Goal: Information Seeking & Learning: Understand process/instructions

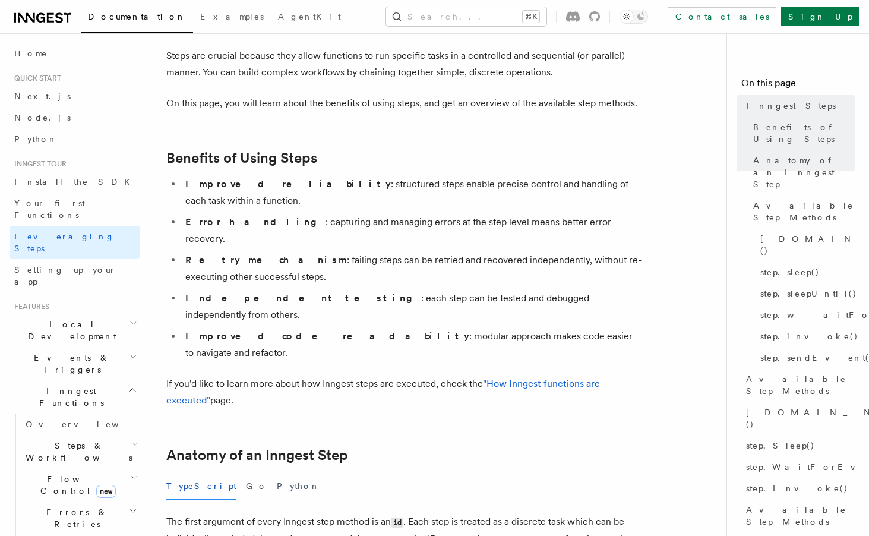
scroll to position [113, 0]
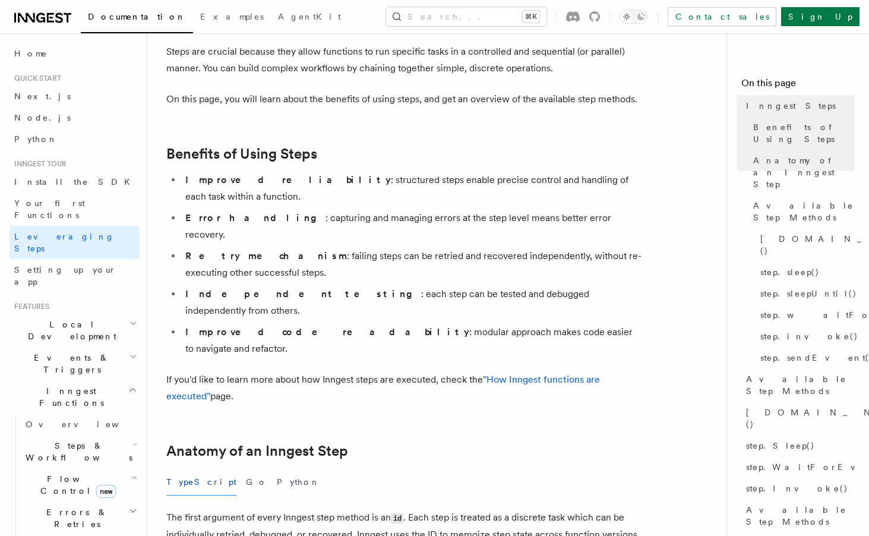
click at [378, 248] on ul "Improved reliability : structured steps enable precise control and handling of …" at bounding box center [403, 264] width 475 height 185
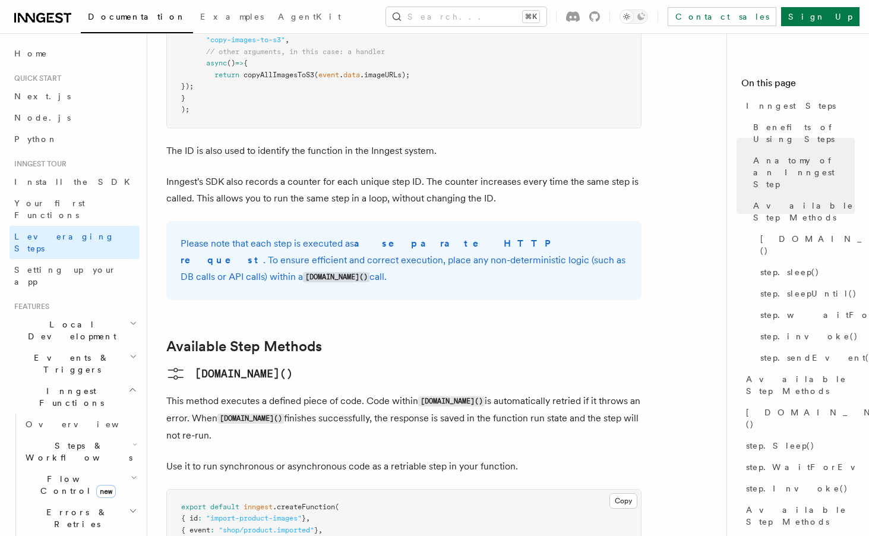
scroll to position [730, 0]
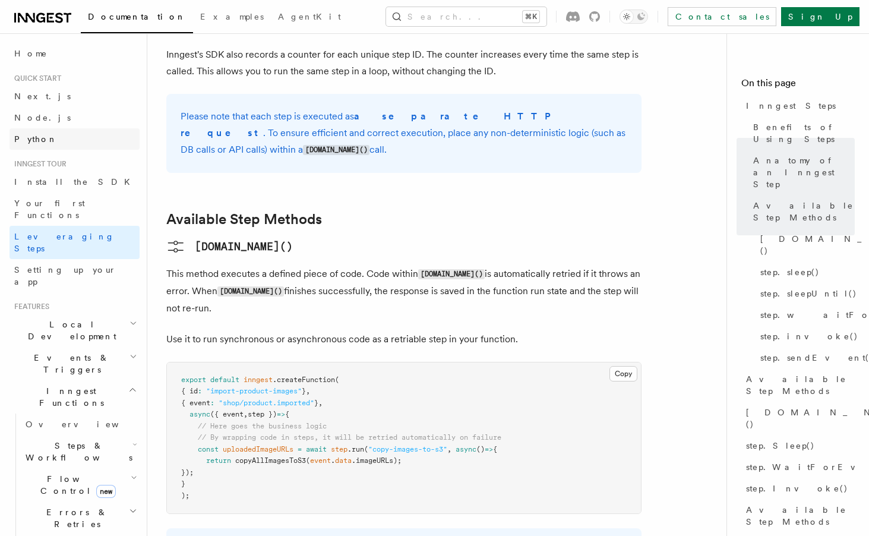
click at [60, 135] on link "Python" at bounding box center [75, 138] width 130 height 21
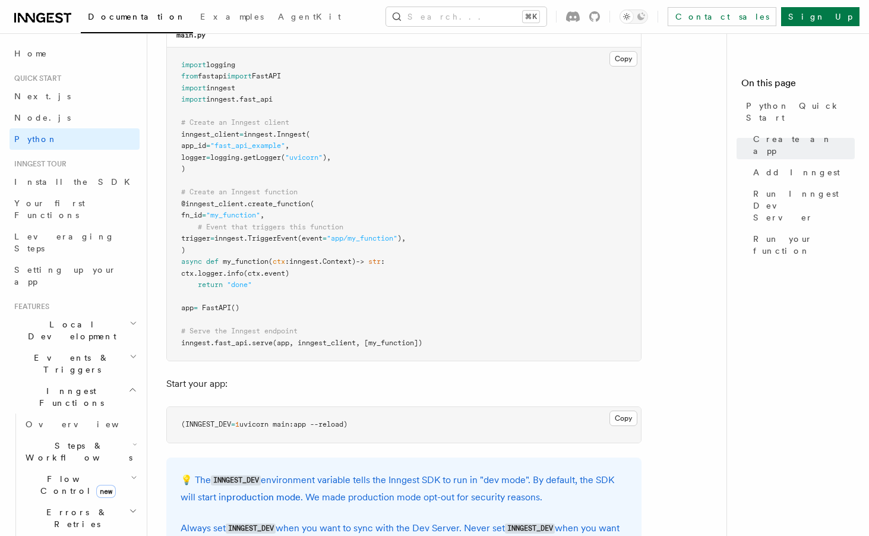
scroll to position [867, 0]
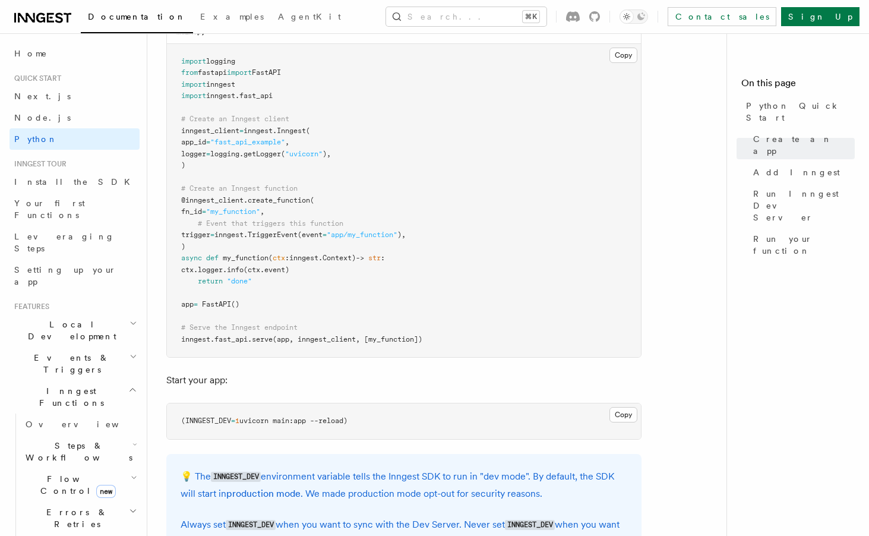
click at [307, 388] on p "Start your app:" at bounding box center [403, 380] width 475 height 17
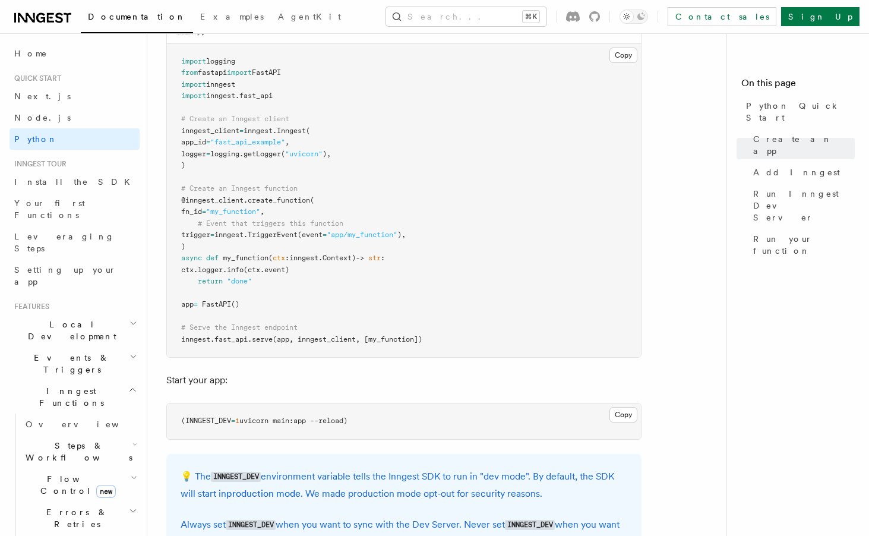
click at [307, 388] on p "Start your app:" at bounding box center [403, 380] width 475 height 17
click at [305, 379] on p "Start your app:" at bounding box center [403, 380] width 475 height 17
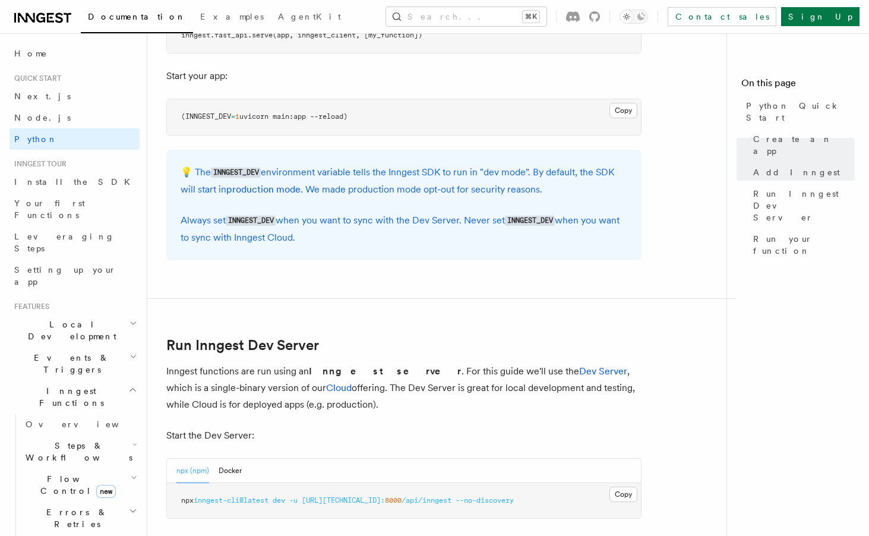
scroll to position [1175, 0]
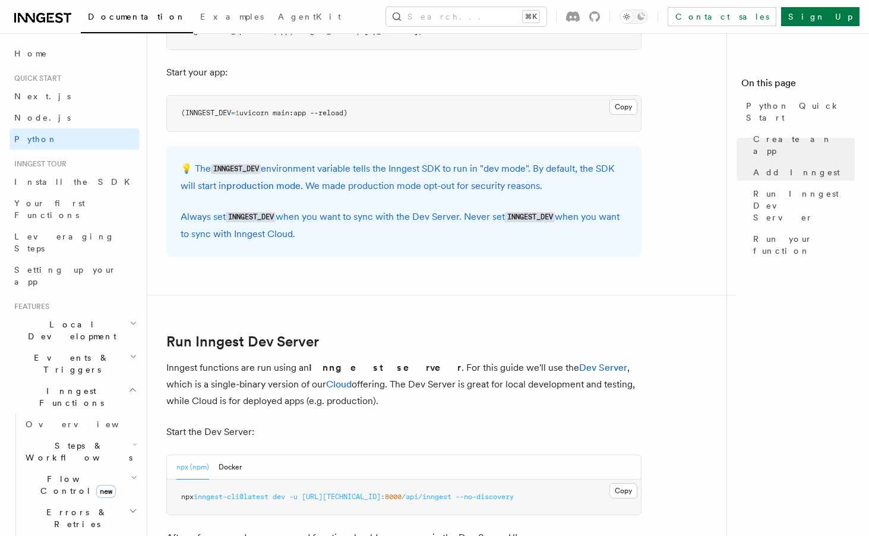
click at [327, 314] on article "Quick start Python Quick Start This guide will teach you how to add Inngest to …" at bounding box center [441, 354] width 551 height 2952
click at [355, 324] on article "Quick start Python Quick Start This guide will teach you how to add Inngest to …" at bounding box center [441, 354] width 551 height 2952
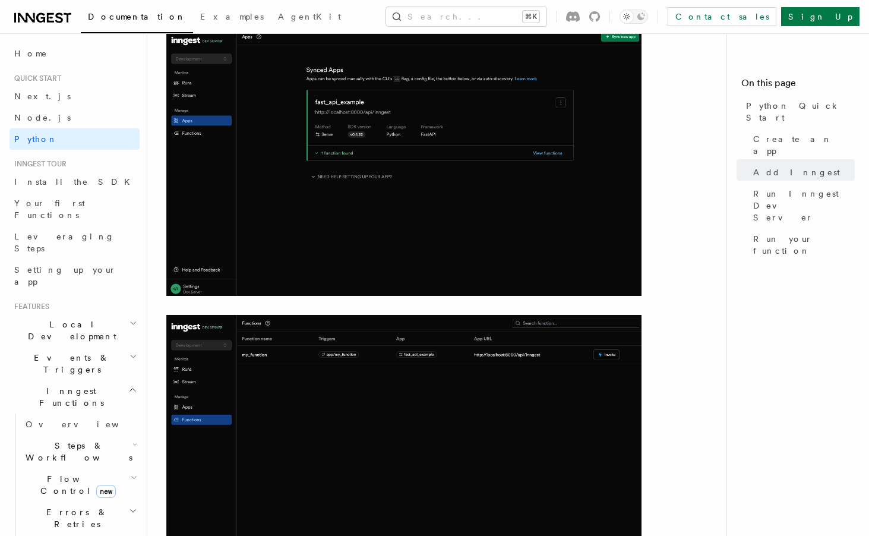
scroll to position [1712, 0]
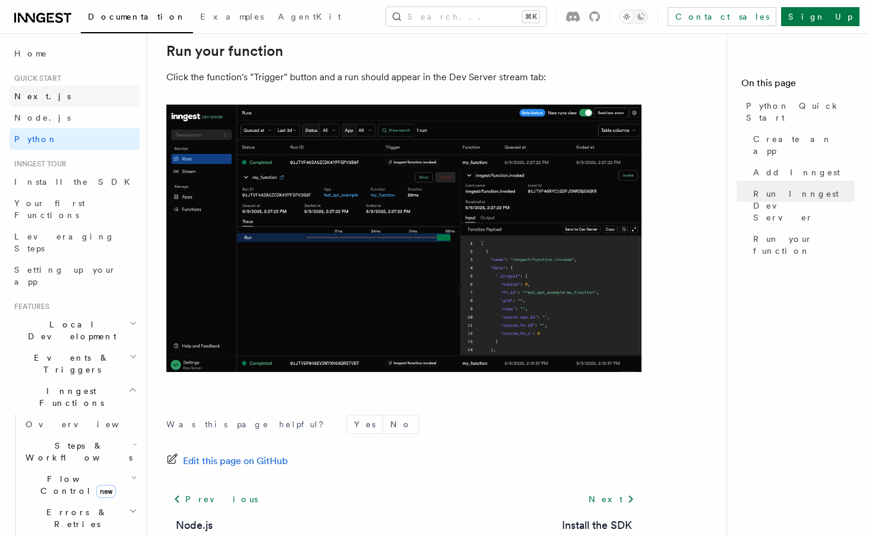
scroll to position [2383, 0]
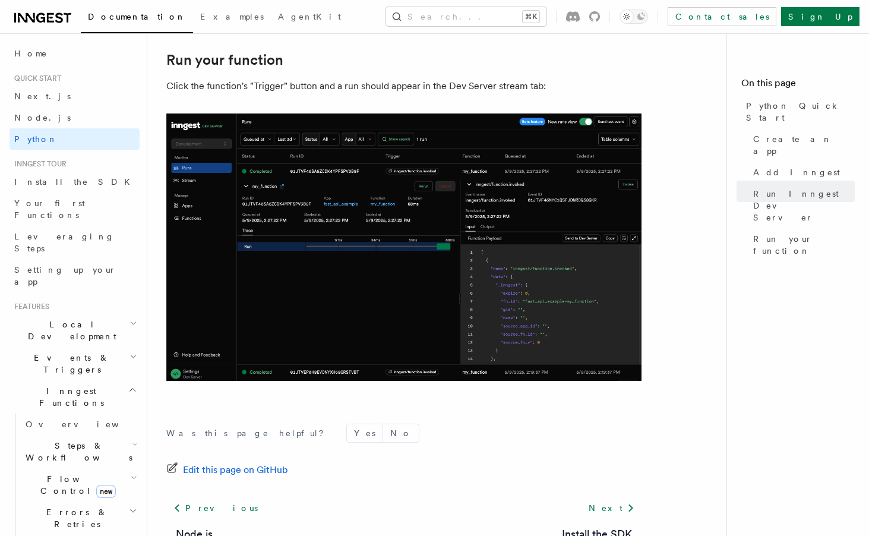
click at [46, 20] on icon at bounding box center [42, 18] width 57 height 14
